Goal: Task Accomplishment & Management: Manage account settings

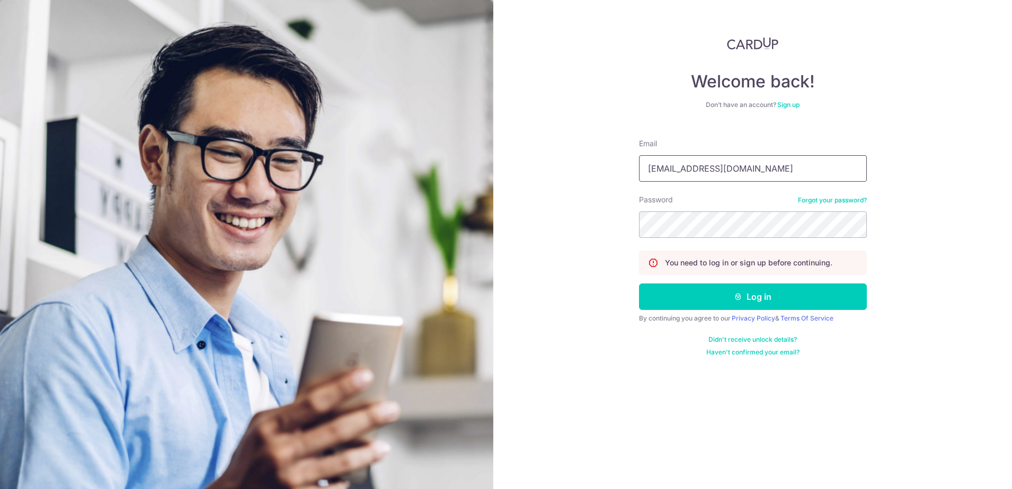
click at [690, 170] on input "[EMAIL_ADDRESS][DOMAIN_NAME]" at bounding box center [753, 168] width 228 height 26
type input "[EMAIL_ADDRESS][DOMAIN_NAME]"
click at [690, 300] on button "Log in" at bounding box center [753, 296] width 228 height 26
